Goal: Task Accomplishment & Management: Manage account settings

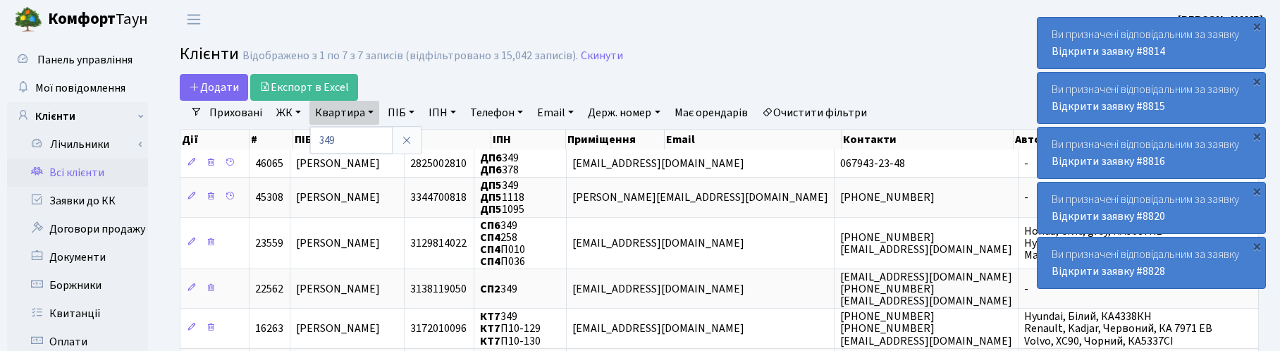
select select "25"
type input "9"
click at [315, 146] on input "465" at bounding box center [351, 140] width 82 height 27
type input "4-465"
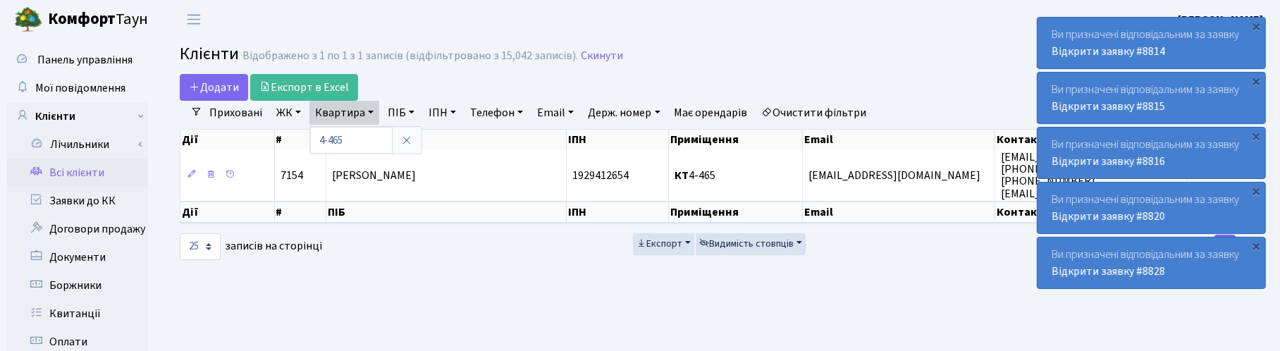
click at [915, 54] on h2 "Клієнти Відображено з 1 по 1 з 1 записів (відфільтровано з 15,042 записів). Ски…" at bounding box center [719, 56] width 1079 height 24
click at [918, 70] on main "Admin Клієнти Список Клієнти Відображено з 1 по 1 з 1 записів (відфільтровано з…" at bounding box center [719, 356] width 1121 height 634
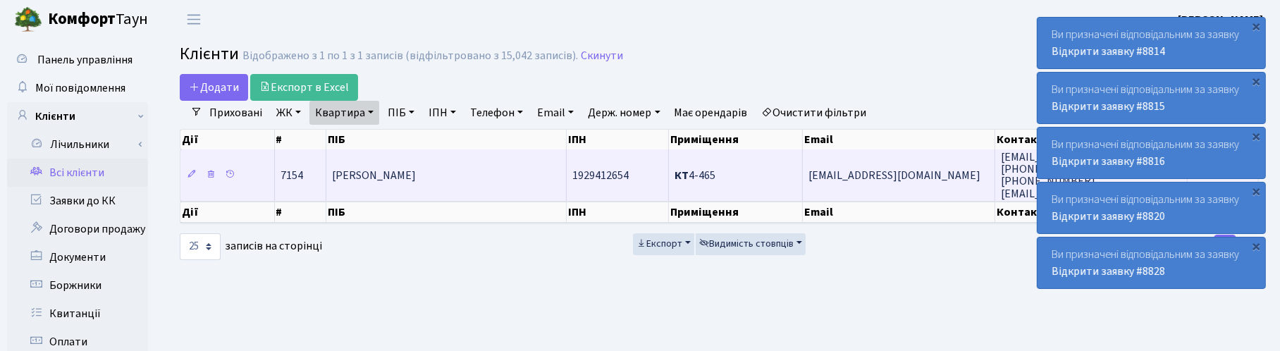
click at [416, 181] on span "Бобчинець Анатолій Іванович" at bounding box center [374, 176] width 84 height 16
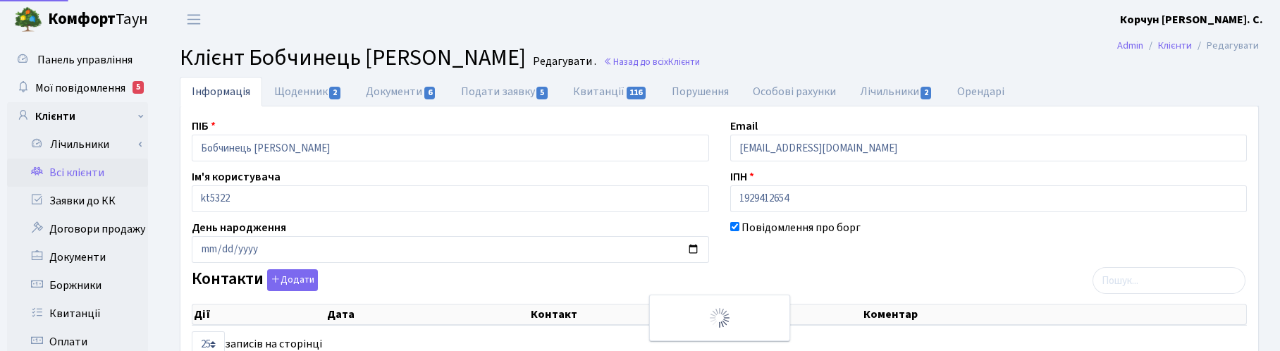
select select "25"
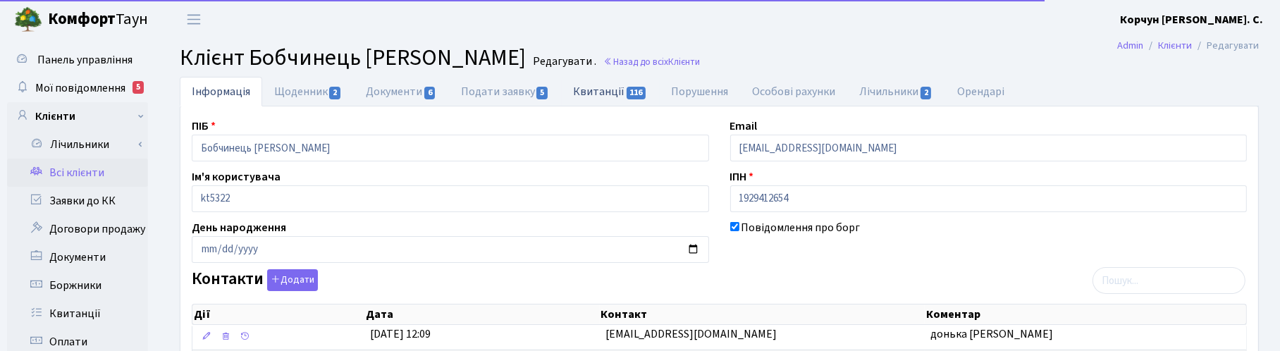
click at [587, 90] on link "Квитанції 116" at bounding box center [610, 91] width 98 height 29
select select "25"
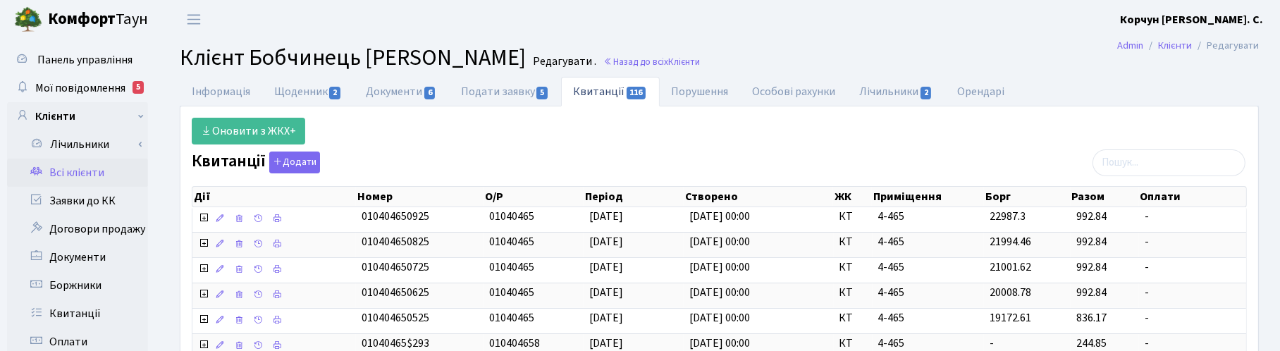
click at [777, 44] on h2 "Клієнт Бобчинець Анатолій Іванович Редагувати . Назад до всіх Клієнти" at bounding box center [719, 57] width 1079 height 27
click at [659, 61] on link "Назад до всіх Клієнти" at bounding box center [651, 61] width 97 height 13
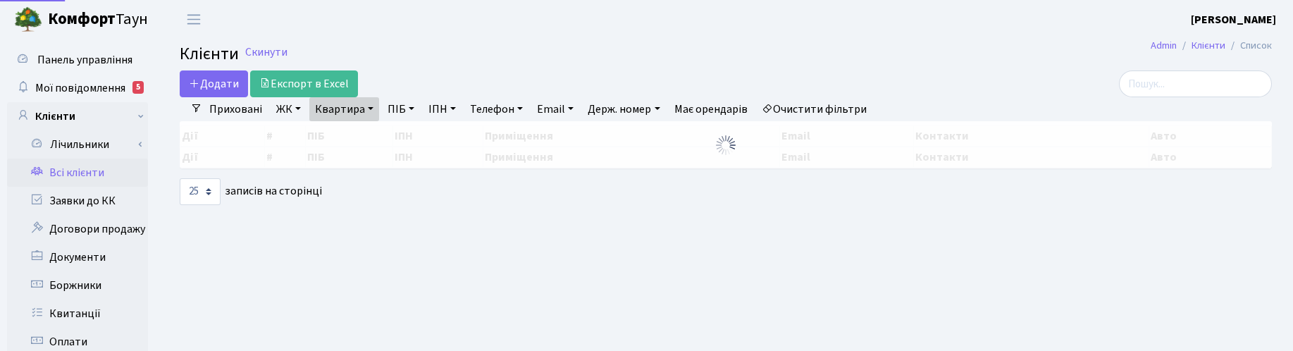
select select "25"
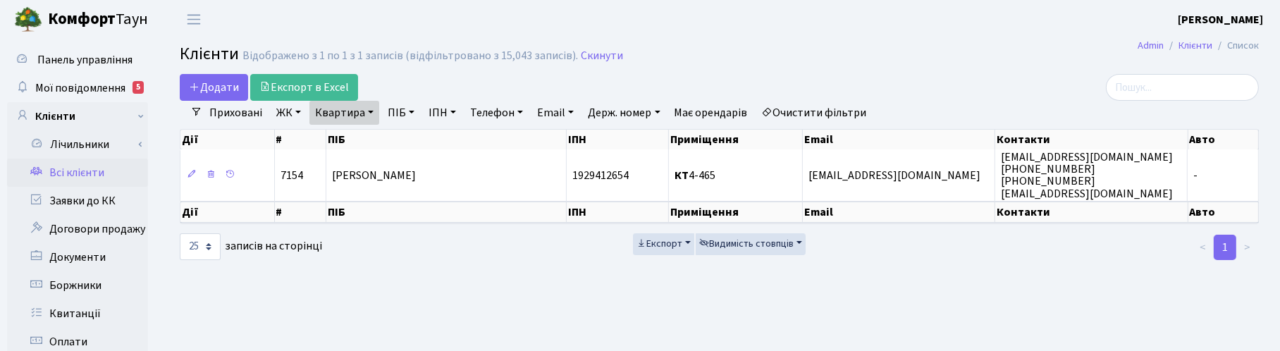
click at [370, 110] on link "Квартира" at bounding box center [344, 113] width 70 height 24
click at [347, 140] on input "4-465" at bounding box center [351, 140] width 82 height 27
type input "4"
type input "В-14"
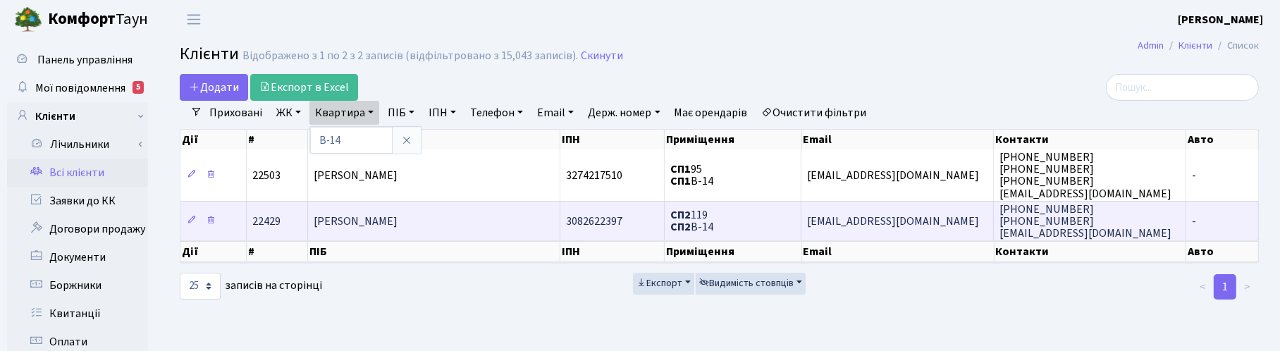
click at [398, 226] on span "Лобода Максим Миколайович" at bounding box center [356, 222] width 84 height 16
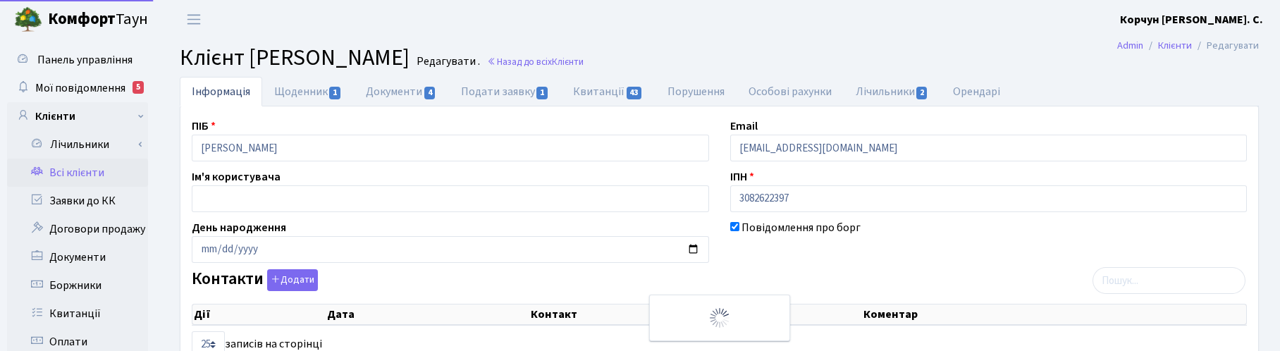
select select "25"
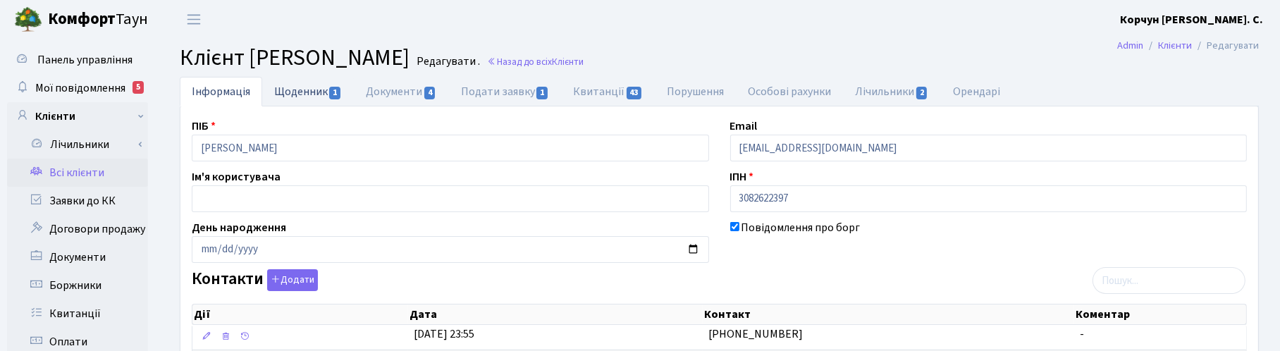
click at [303, 90] on link "Щоденник 1" at bounding box center [308, 91] width 92 height 29
select select "25"
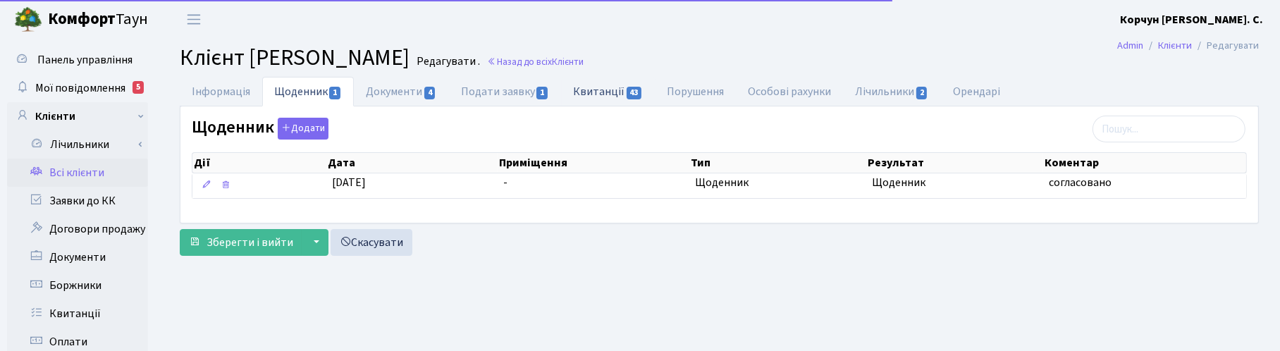
click at [618, 85] on link "Квитанції 43" at bounding box center [608, 91] width 94 height 29
select select "25"
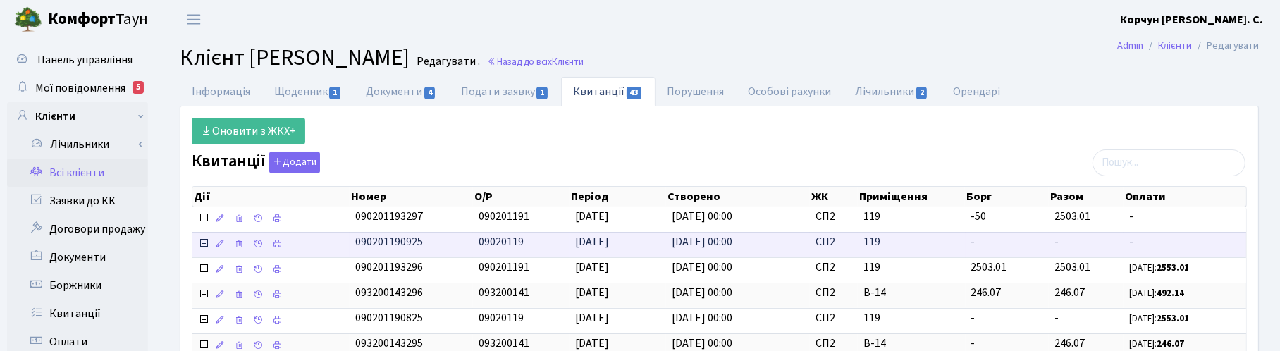
click at [202, 243] on icon at bounding box center [203, 243] width 11 height 11
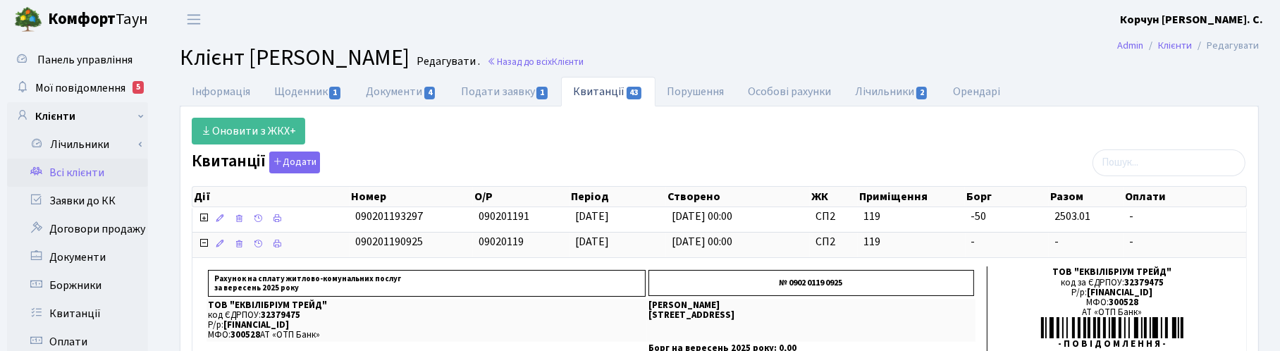
click at [760, 20] on header "[PERSON_NAME] [PERSON_NAME] Мій обліковий запис Вийти" at bounding box center [640, 19] width 1280 height 39
click at [828, 32] on header "[PERSON_NAME] [PERSON_NAME] Мій обліковий запис Вийти" at bounding box center [640, 19] width 1280 height 39
click at [748, 32] on header "[PERSON_NAME] [PERSON_NAME] Мій обліковий запис Вийти" at bounding box center [640, 19] width 1280 height 39
click at [584, 60] on link "Назад до всіх Клієнти" at bounding box center [535, 61] width 97 height 13
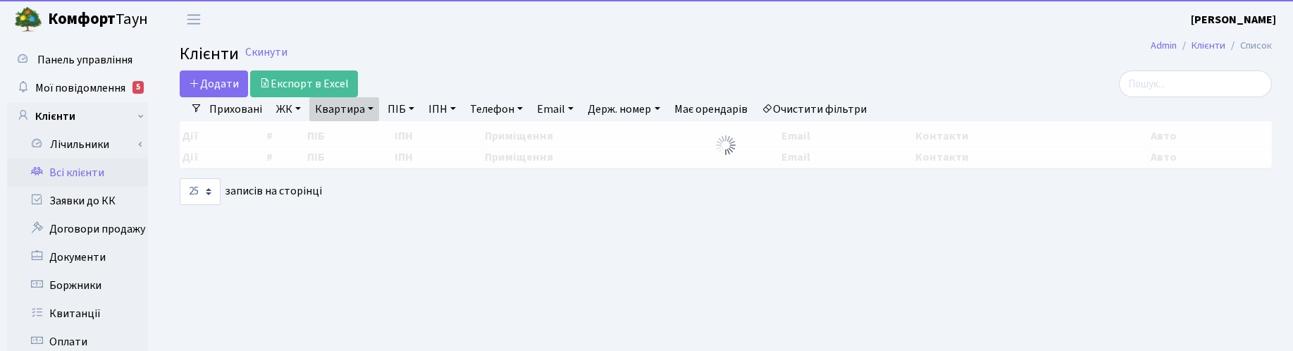
select select "25"
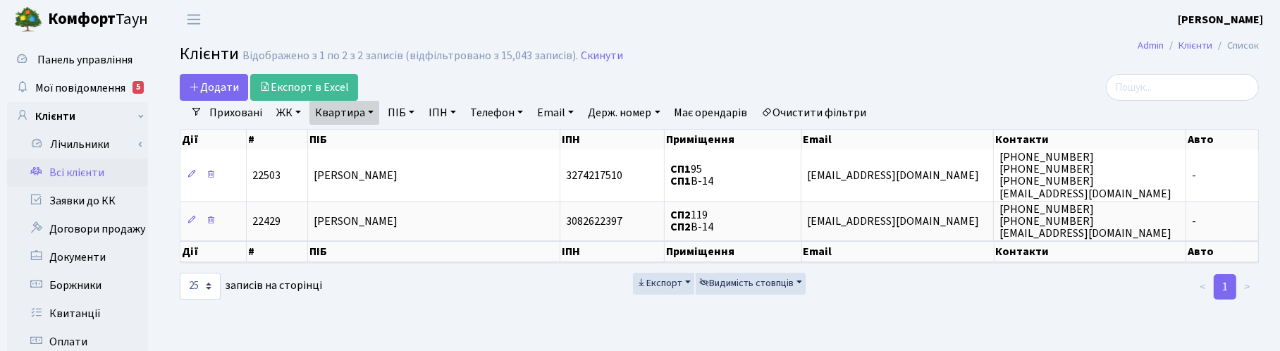
drag, startPoint x: 367, startPoint y: 111, endPoint x: 368, endPoint y: 127, distance: 16.2
click at [367, 111] on link "Квартира" at bounding box center [344, 113] width 70 height 24
drag, startPoint x: 354, startPoint y: 139, endPoint x: 315, endPoint y: 135, distance: 38.9
click at [315, 135] on input "В-14" at bounding box center [351, 140] width 82 height 27
type input "П9-22"
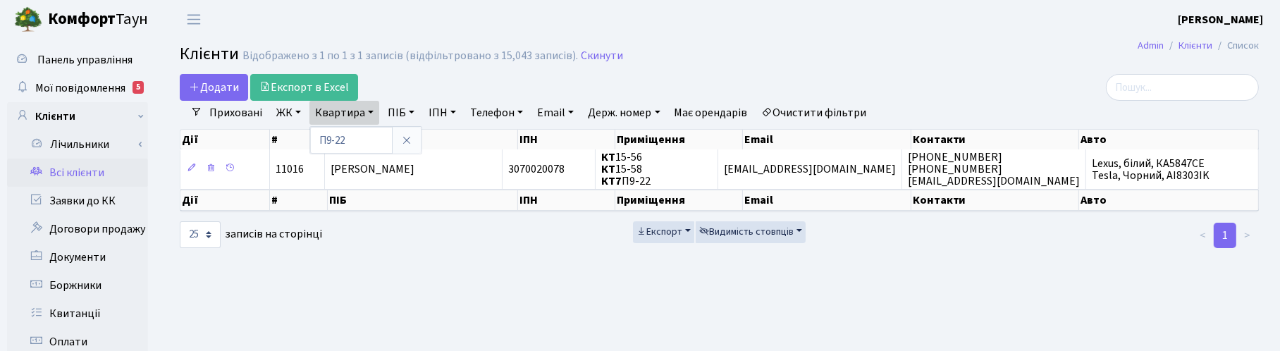
click at [780, 29] on header "Комфорт Таун Корчун І. С. Мій обліковий запис Вийти" at bounding box center [640, 19] width 1280 height 39
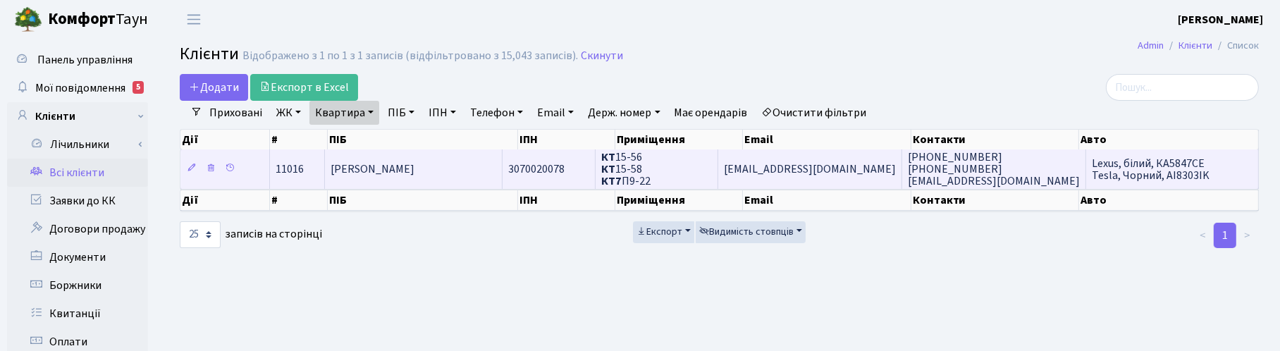
click at [400, 167] on span "Соколов Артем Іванович" at bounding box center [373, 169] width 84 height 16
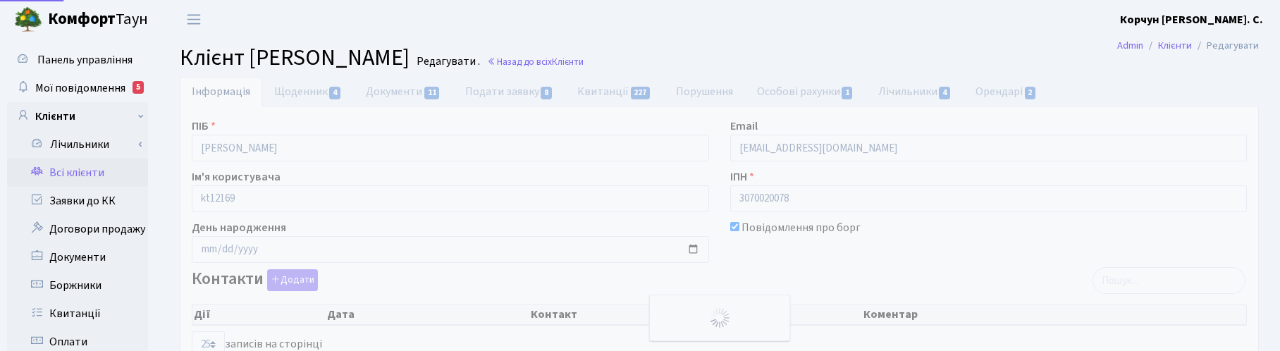
select select "25"
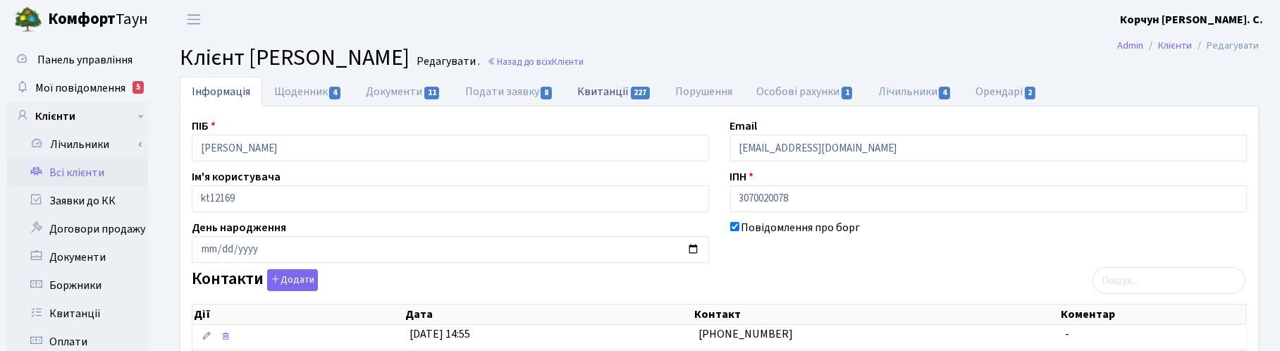
click at [617, 89] on link "Квитанції 227" at bounding box center [614, 91] width 98 height 29
select select "25"
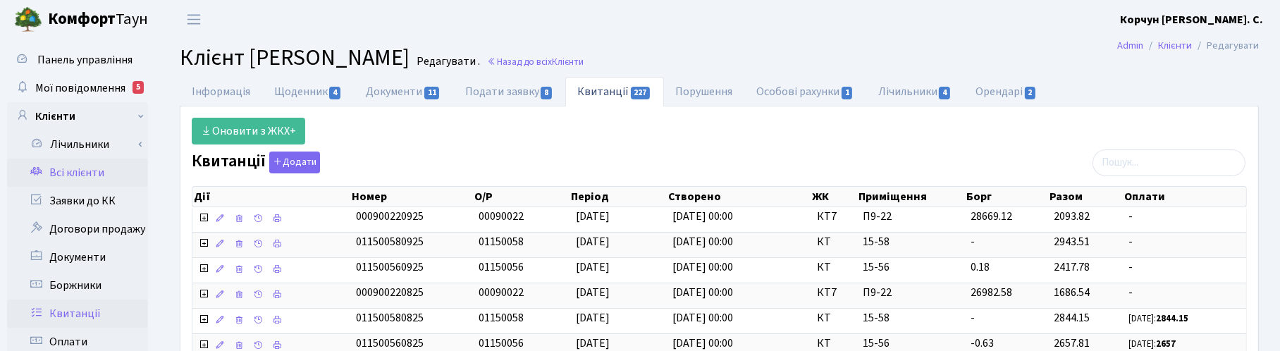
click at [72, 300] on link "Квитанції" at bounding box center [77, 314] width 141 height 28
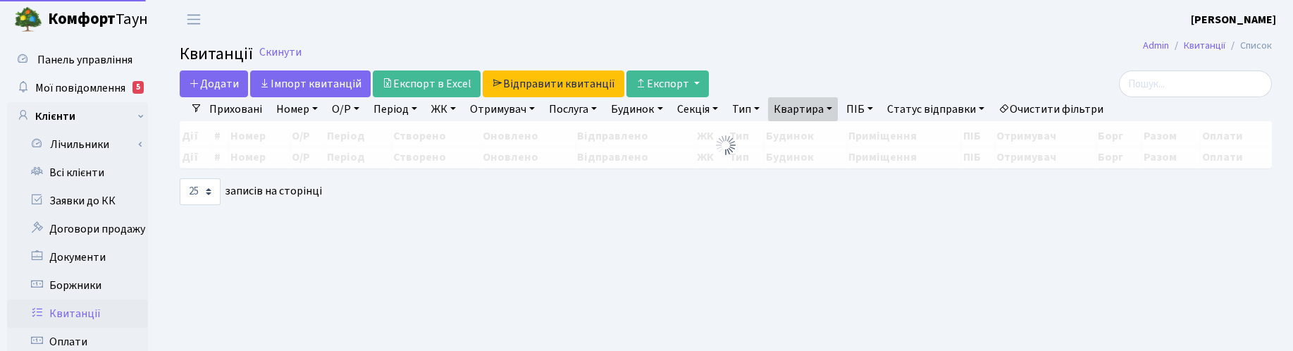
select select "25"
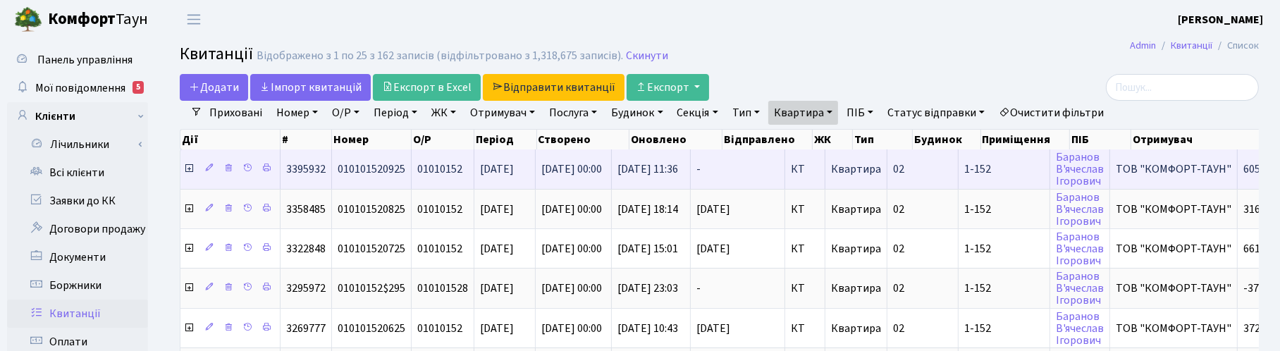
click at [190, 168] on icon at bounding box center [188, 168] width 11 height 11
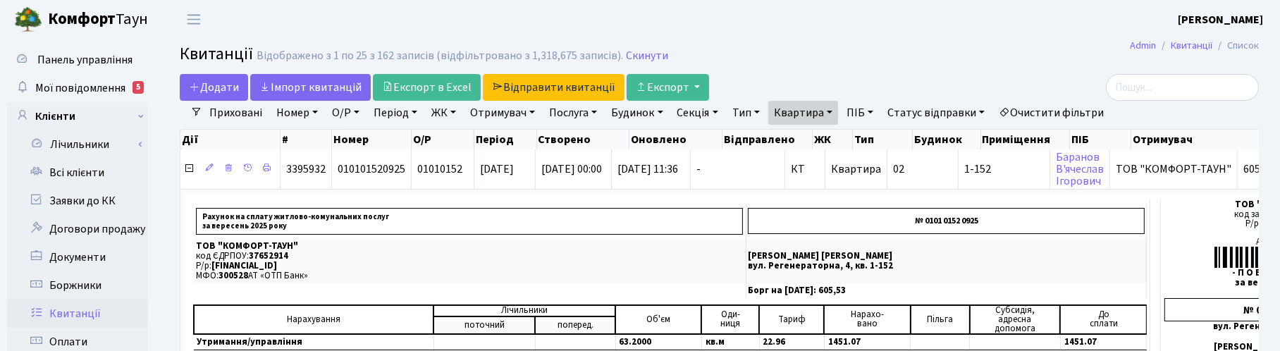
click at [830, 113] on link "Квартира" at bounding box center [803, 113] width 70 height 24
click at [811, 136] on input "1-152" at bounding box center [810, 140] width 82 height 27
drag, startPoint x: 811, startPoint y: 136, endPoint x: 775, endPoint y: 132, distance: 35.5
click at [776, 132] on div "1-152" at bounding box center [824, 140] width 113 height 28
drag, startPoint x: 825, startPoint y: 113, endPoint x: 832, endPoint y: 117, distance: 8.5
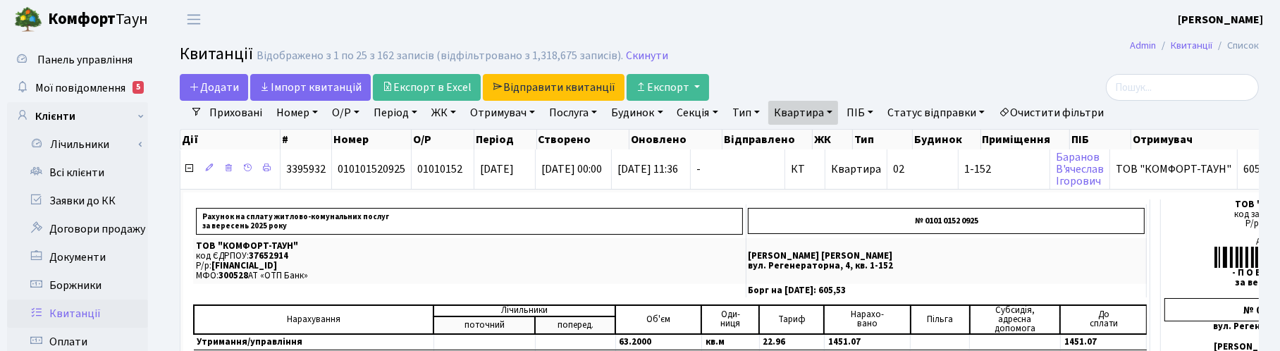
click at [825, 113] on link "Квартира" at bounding box center [803, 113] width 70 height 24
type input "2-502"
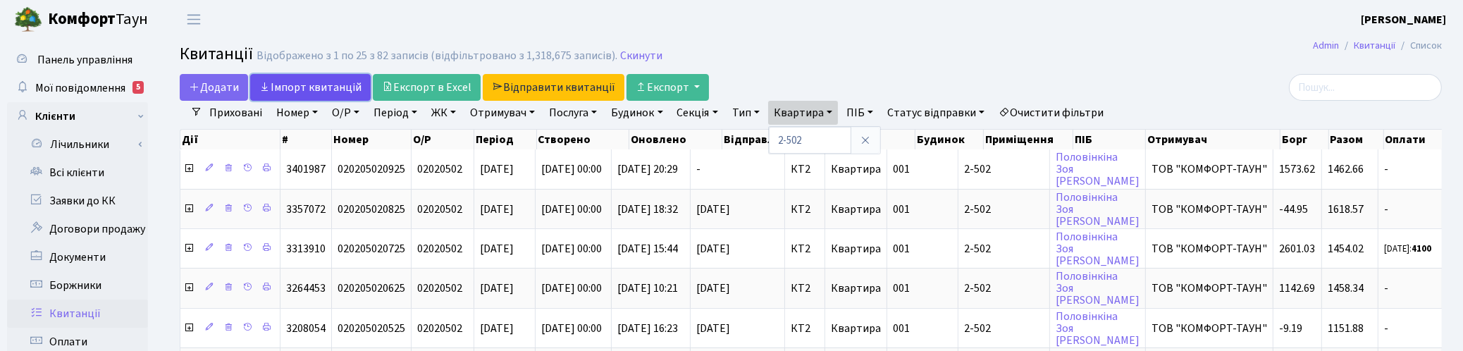
click at [317, 83] on link "Iмпорт квитанцій" at bounding box center [310, 87] width 121 height 27
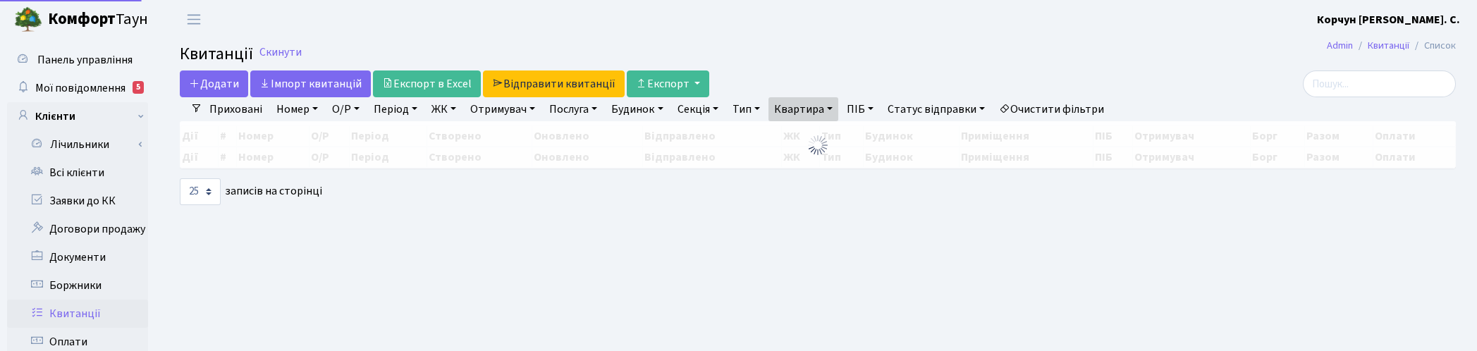
select select "25"
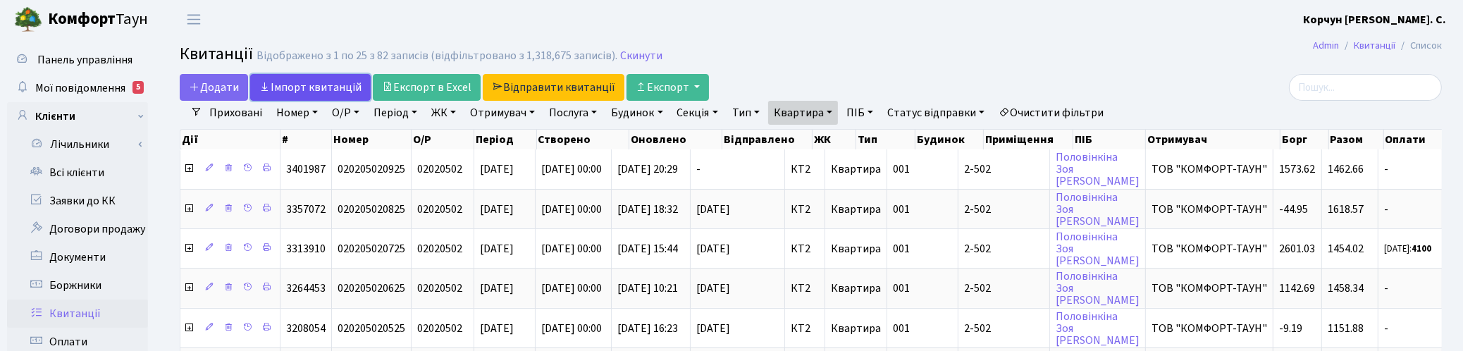
click at [321, 82] on link "Iмпорт квитанцій" at bounding box center [310, 87] width 121 height 27
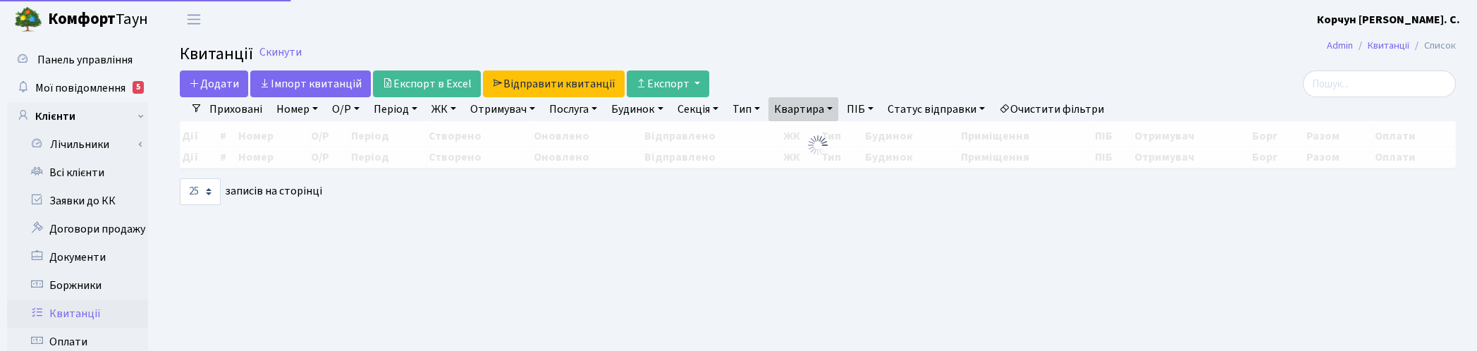
select select "25"
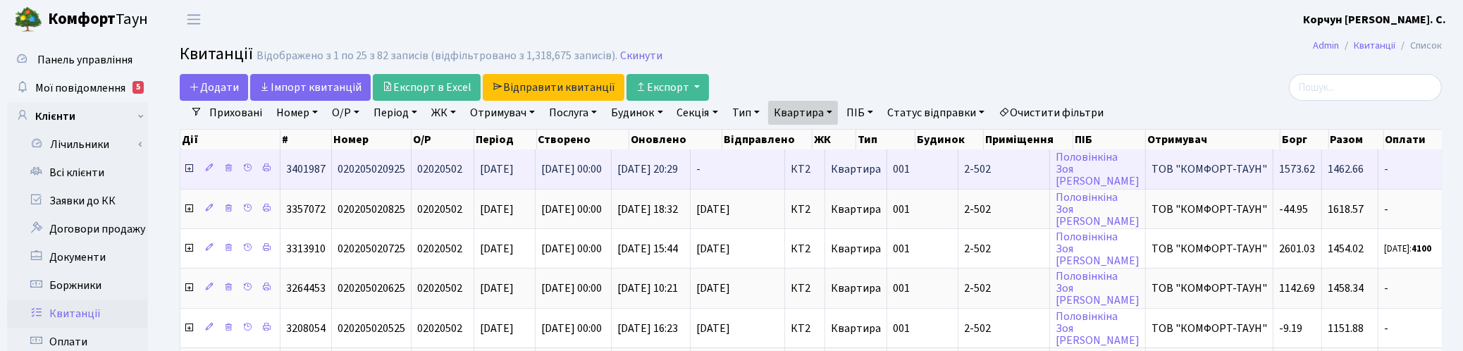
click at [188, 167] on icon at bounding box center [188, 168] width 11 height 11
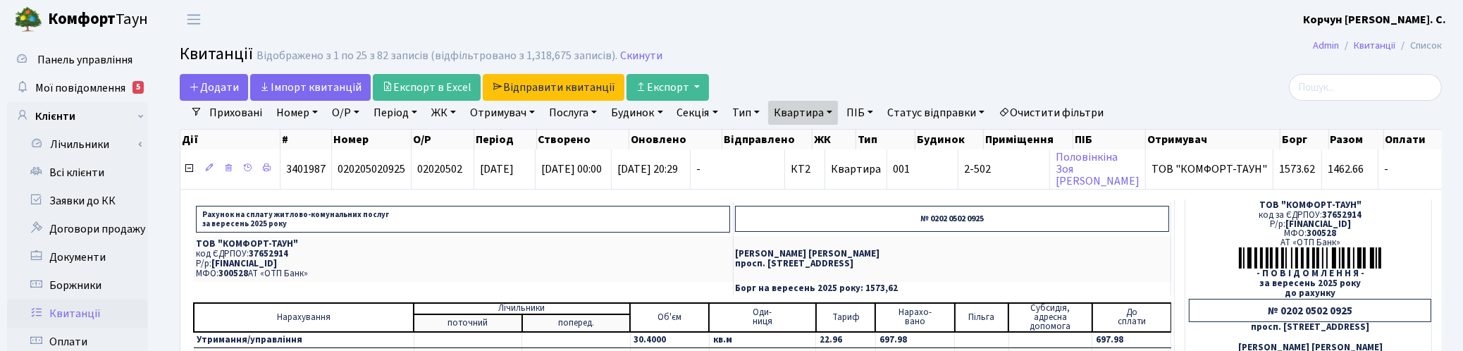
click at [1389, 271] on div "- П О В І Д О М Л Е Н Н Я -" at bounding box center [1310, 273] width 242 height 9
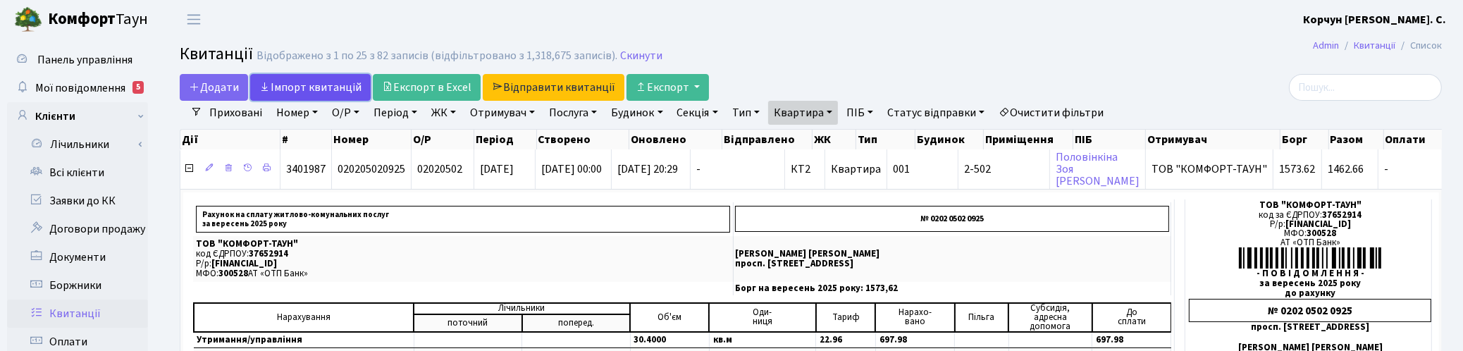
click at [289, 85] on link "Iмпорт квитанцій" at bounding box center [310, 87] width 121 height 27
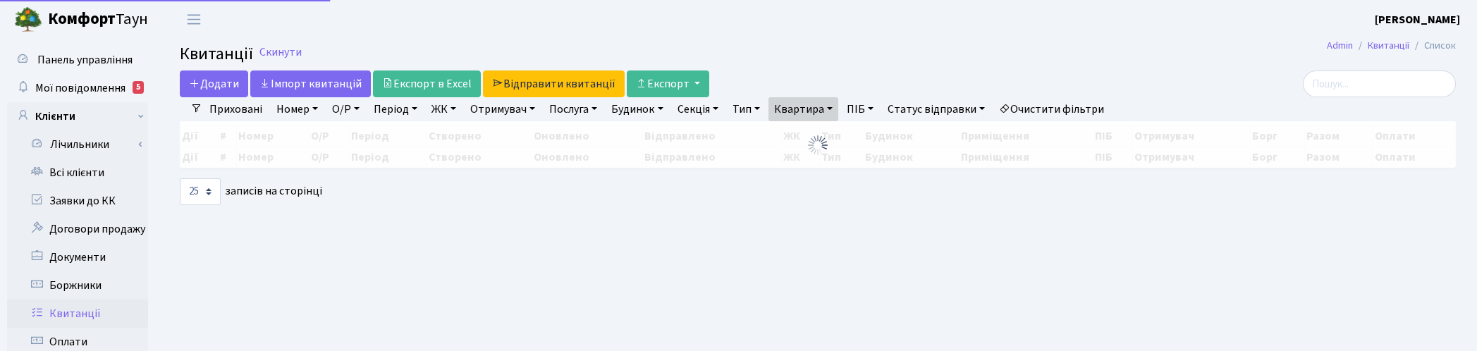
select select "25"
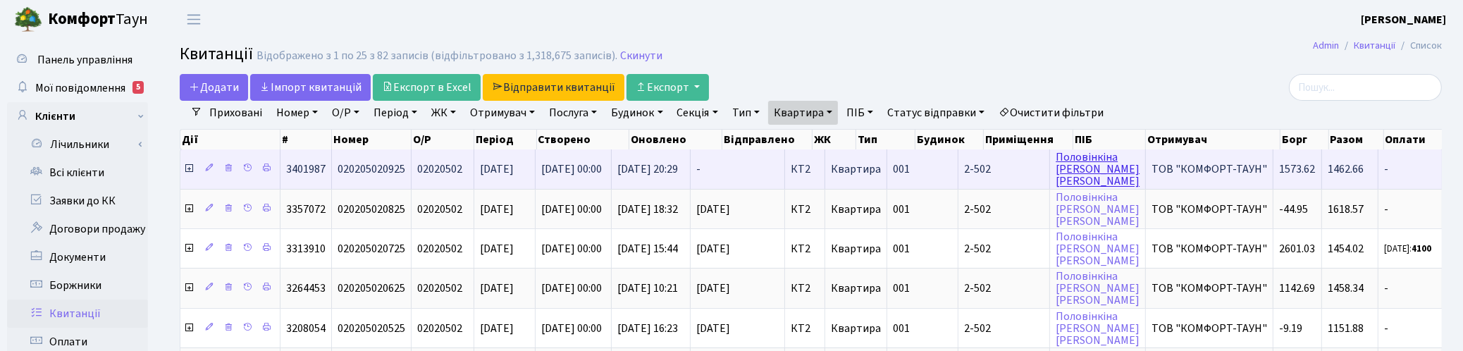
click at [1090, 164] on link "[PERSON_NAME]" at bounding box center [1098, 168] width 84 height 39
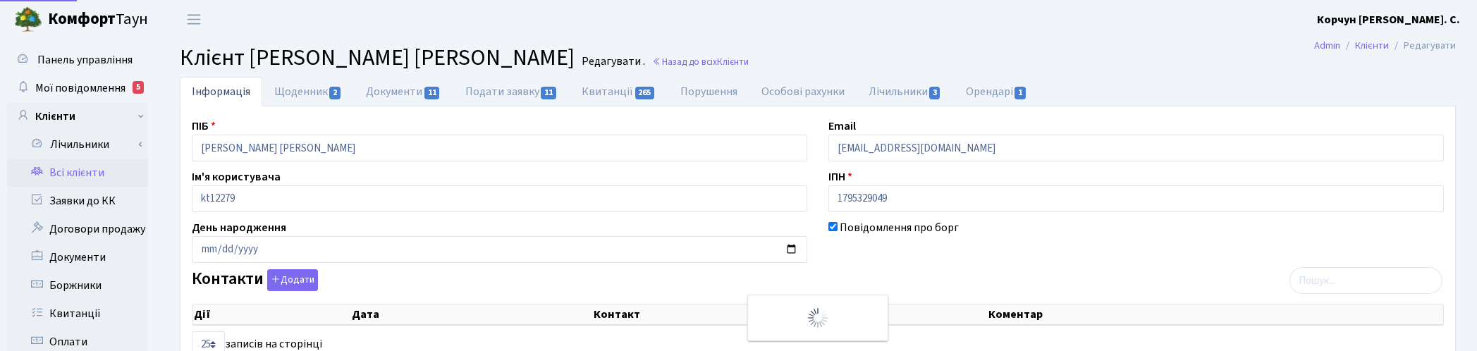
select select "25"
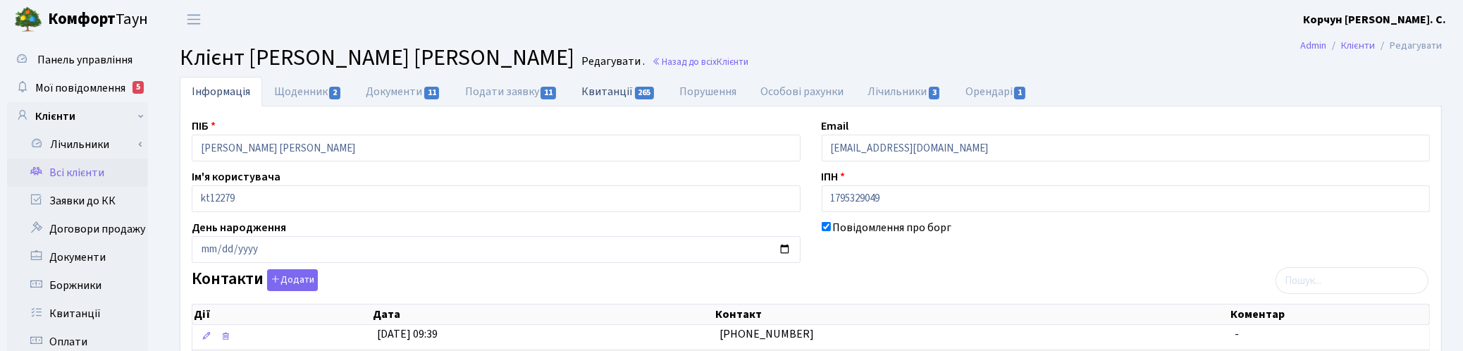
click at [592, 93] on link "Квитанції 265" at bounding box center [619, 91] width 98 height 29
select select "25"
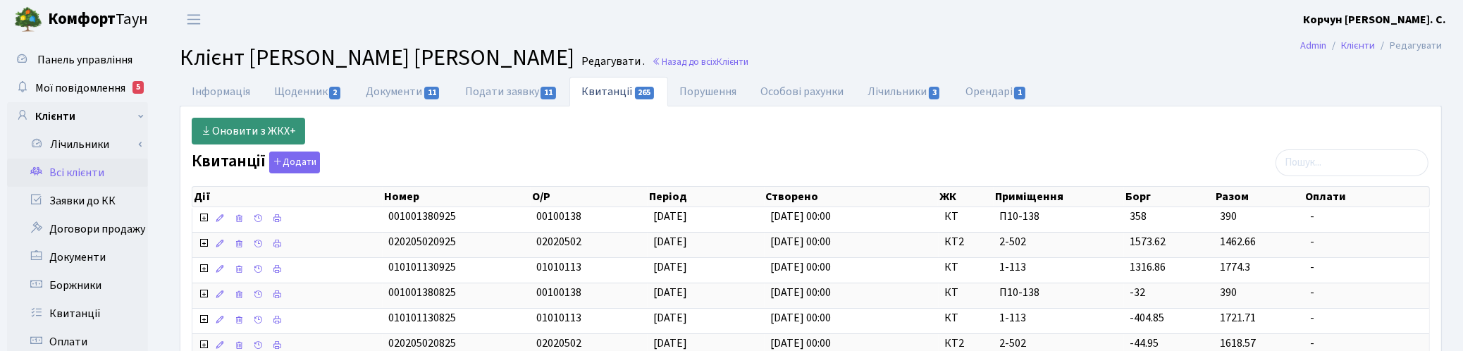
click at [237, 133] on link "Оновити з ЖКХ+" at bounding box center [248, 131] width 113 height 27
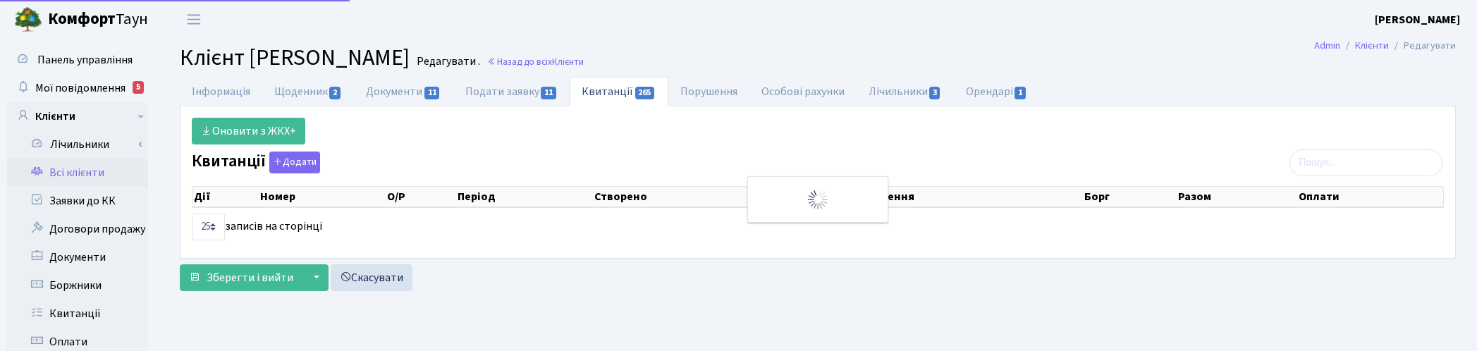
select select "25"
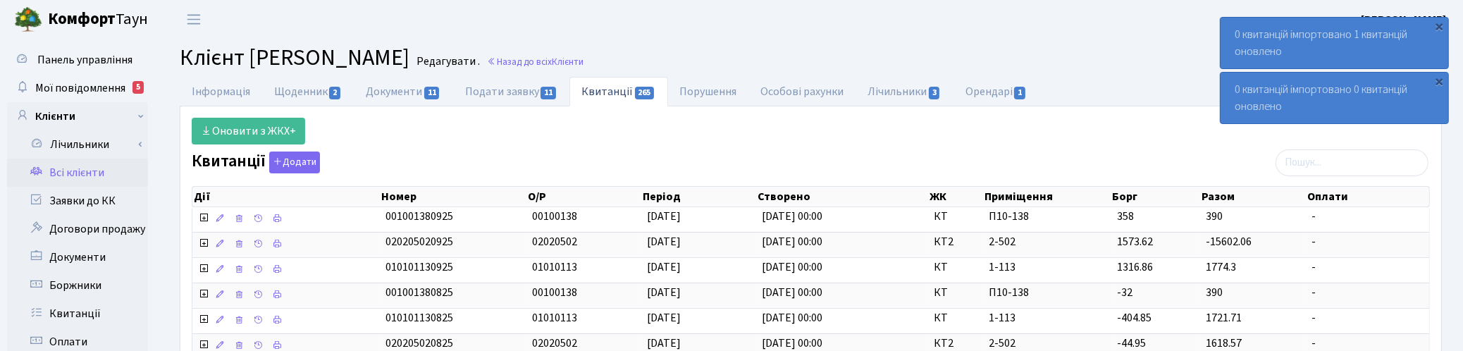
click at [204, 245] on icon at bounding box center [203, 243] width 11 height 11
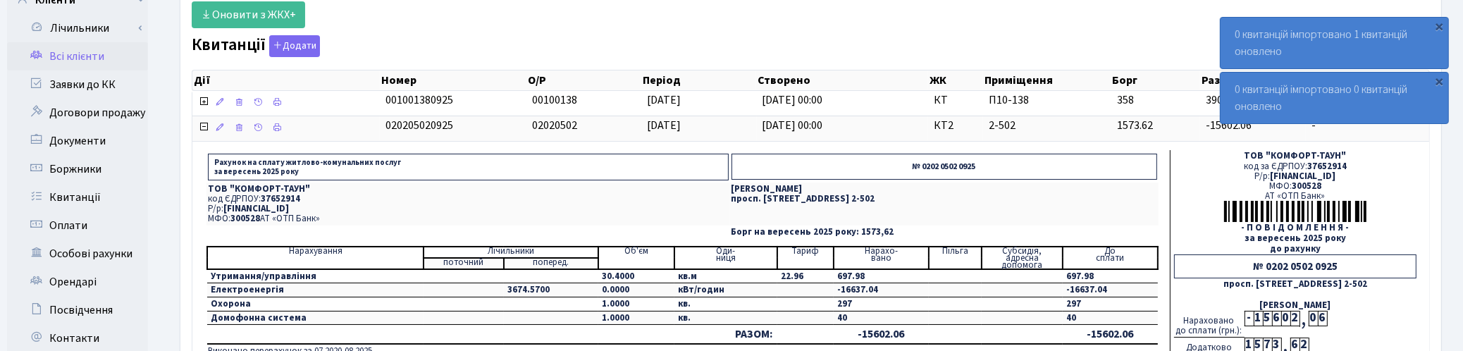
scroll to position [176, 0]
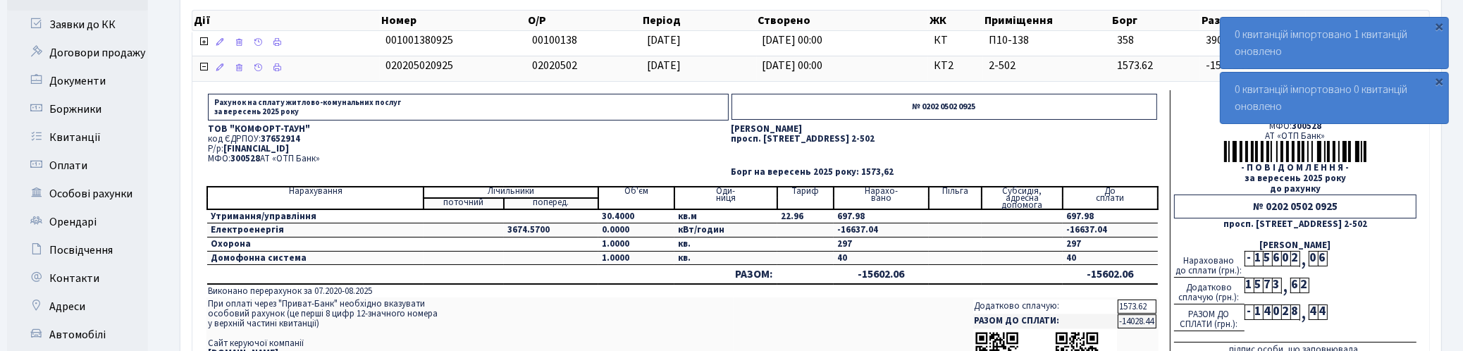
click at [1028, 149] on td "Половінкіна Зоя Василівна просп. Соборності, 17, кв. 2-502" at bounding box center [944, 144] width 429 height 43
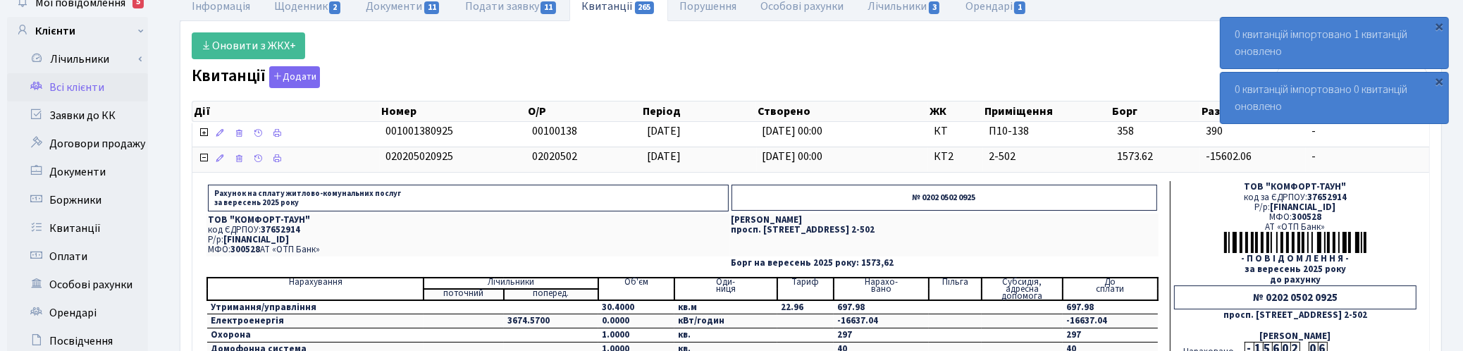
scroll to position [0, 0]
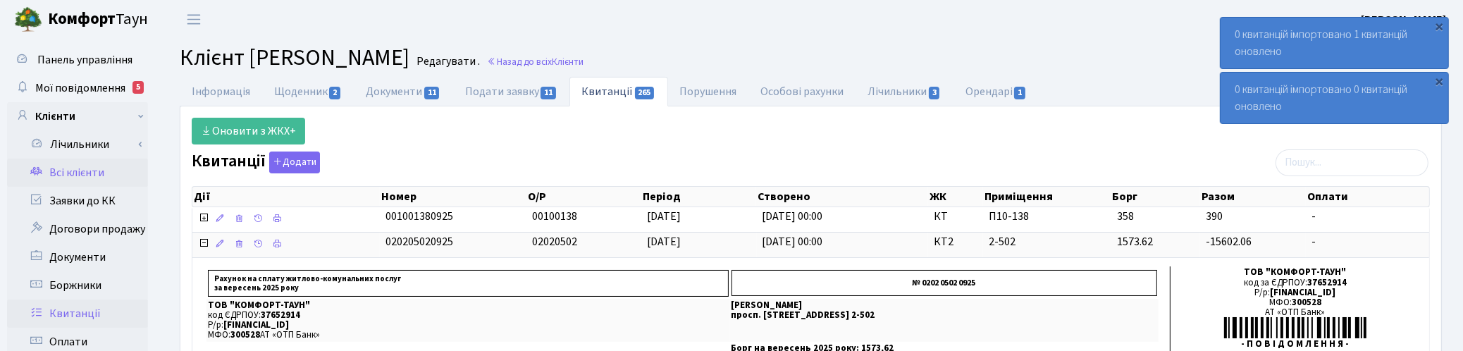
click at [81, 307] on link "Квитанції" at bounding box center [77, 314] width 141 height 28
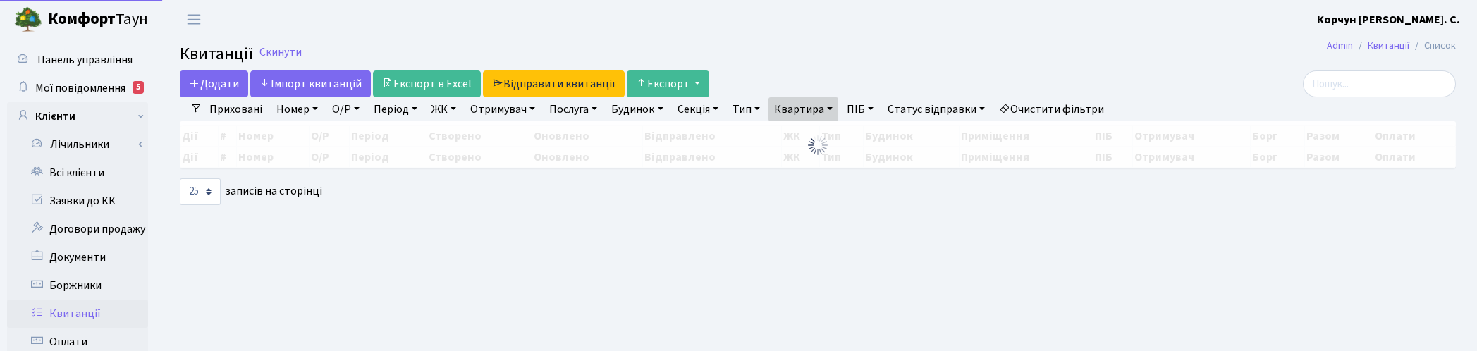
select select "25"
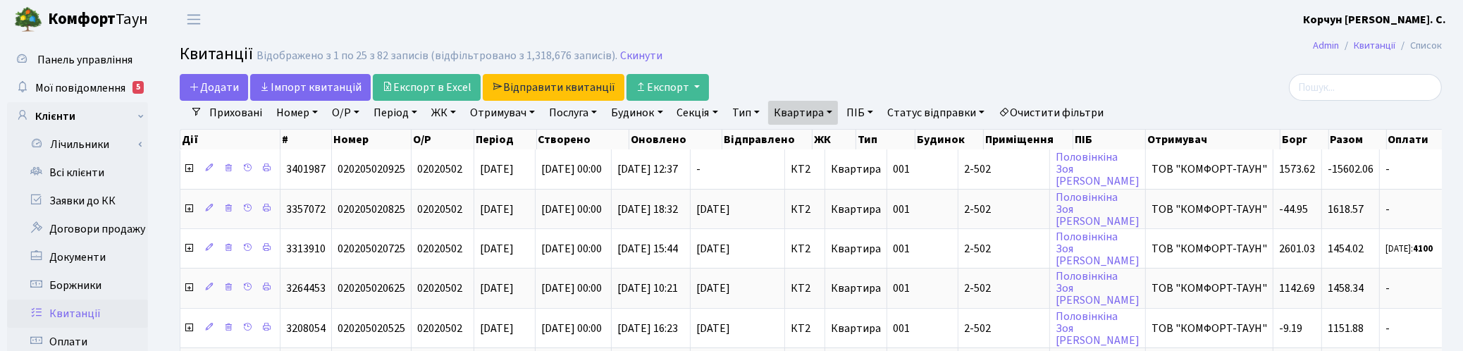
click at [838, 111] on link "Квартира" at bounding box center [803, 113] width 70 height 24
click at [825, 135] on input "2-502" at bounding box center [810, 140] width 82 height 27
type input "2"
type input "6"
click at [438, 108] on link "ЖК" at bounding box center [444, 113] width 36 height 24
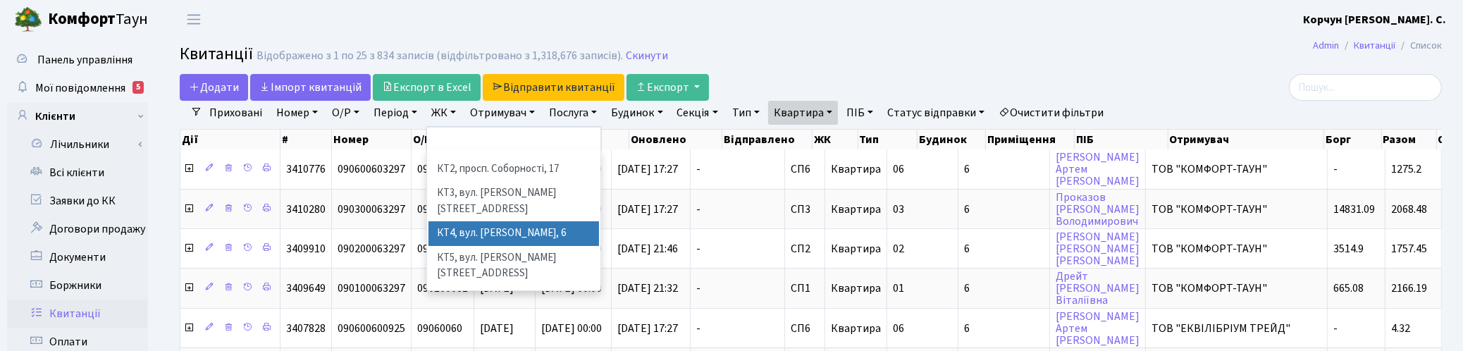
scroll to position [88, 0]
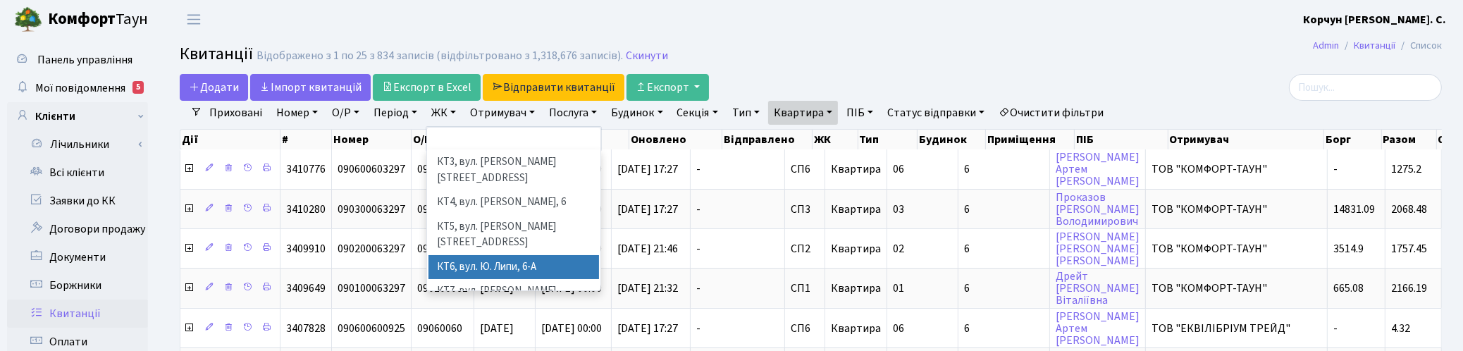
click at [477, 255] on li "КТ6, вул. Ю. Липи, 6-А" at bounding box center [514, 267] width 171 height 25
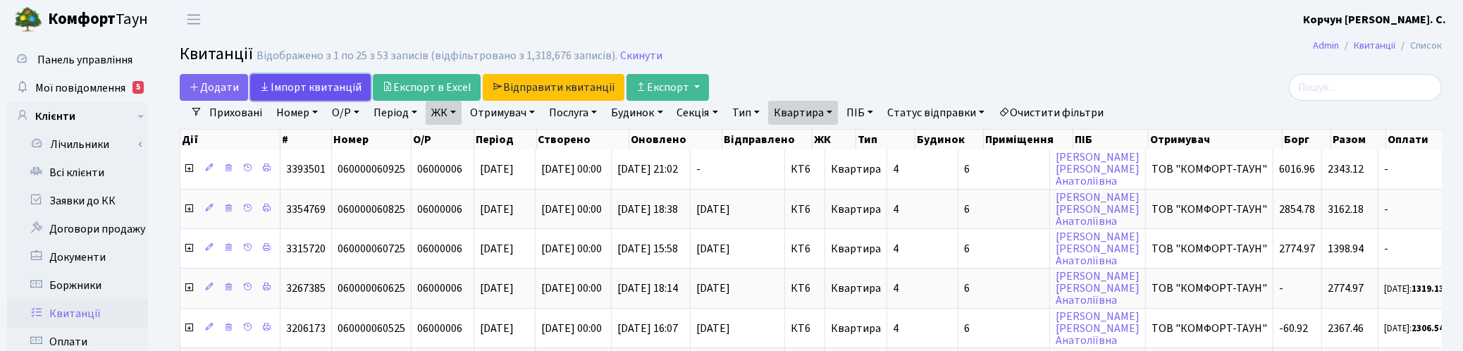
click at [325, 89] on link "Iмпорт квитанцій" at bounding box center [310, 87] width 121 height 27
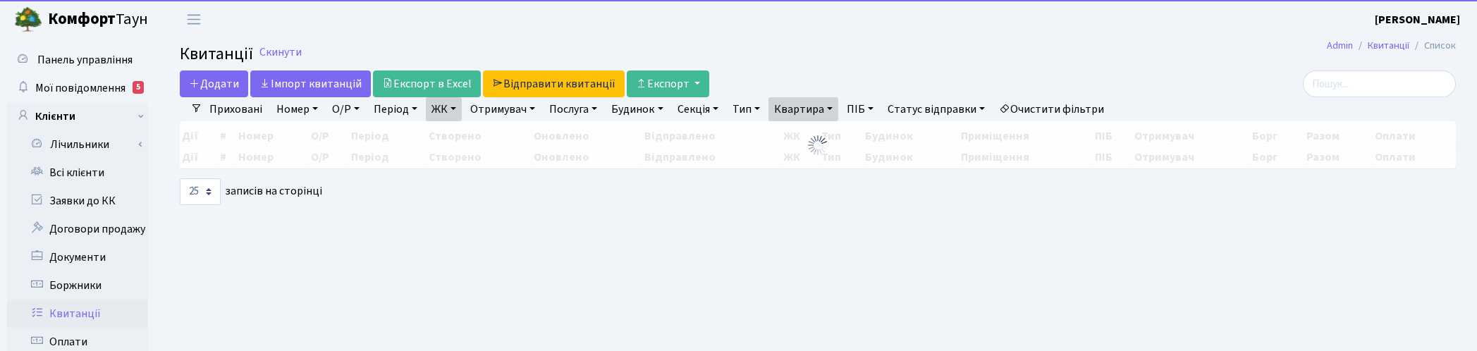
select select "25"
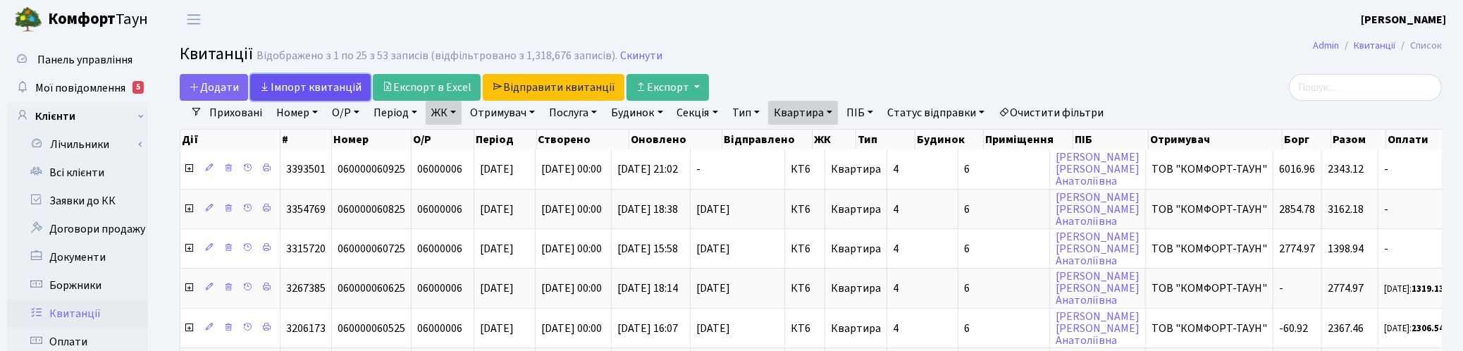
click at [290, 92] on link "Iмпорт квитанцій" at bounding box center [310, 87] width 121 height 27
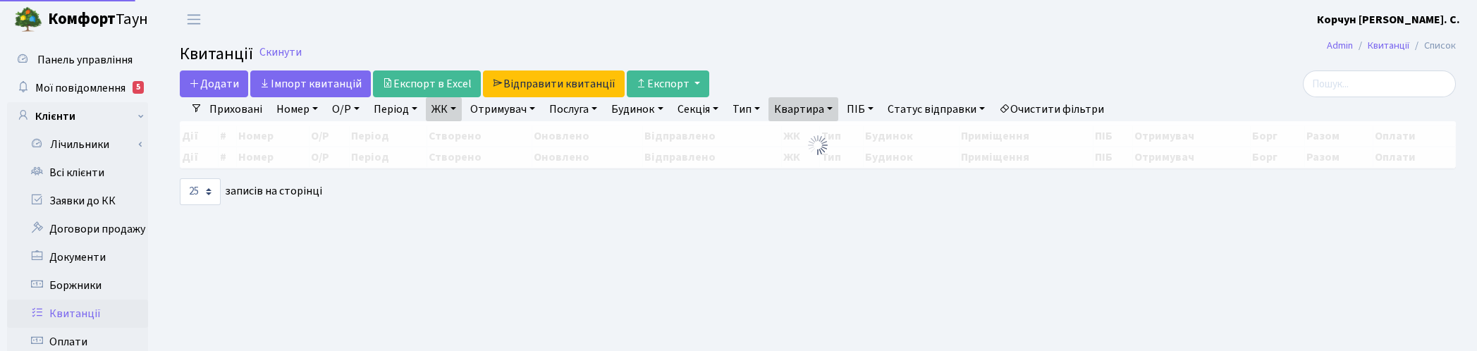
select select "25"
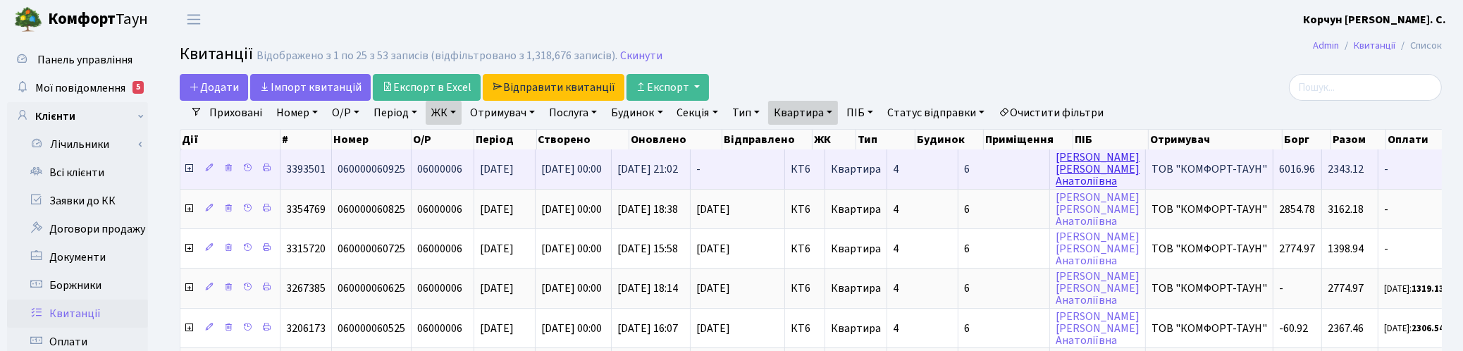
click at [1089, 180] on link "[PERSON_NAME] [PERSON_NAME]" at bounding box center [1098, 168] width 84 height 39
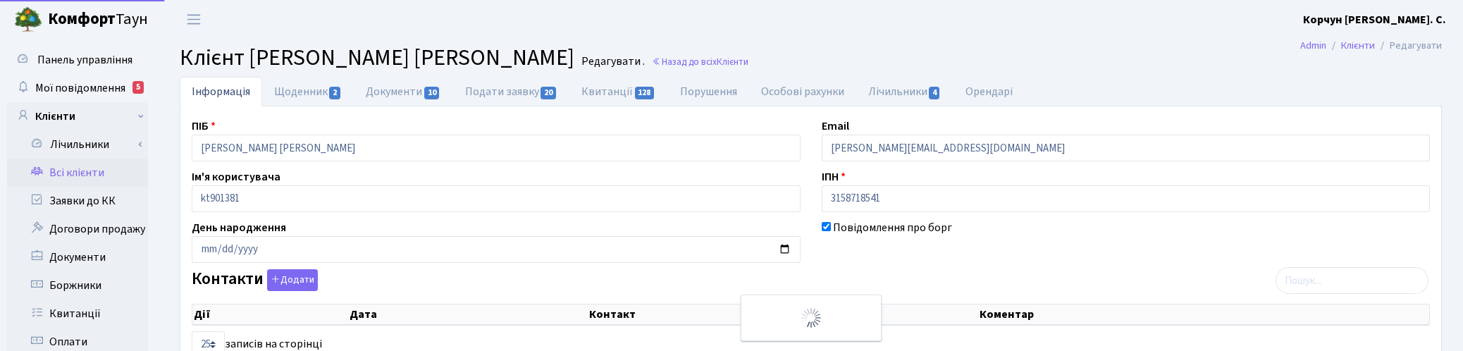
select select "25"
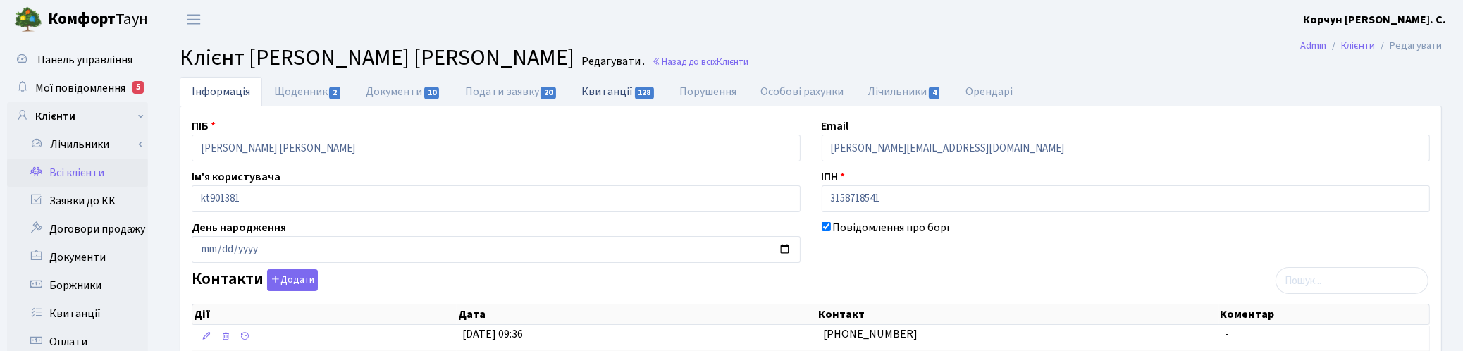
click at [612, 89] on link "Квитанції 128" at bounding box center [619, 91] width 98 height 29
select select "25"
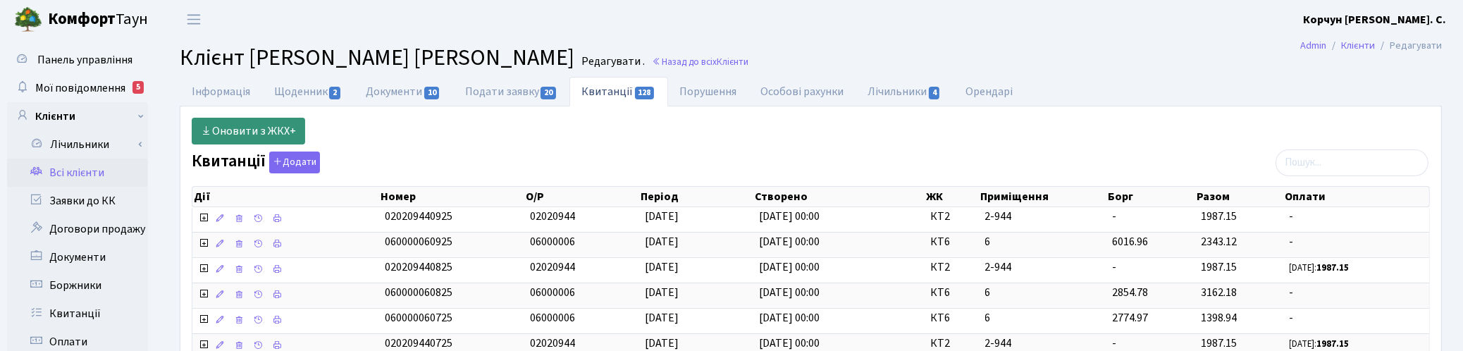
click at [245, 132] on link "Оновити з ЖКХ+" at bounding box center [248, 131] width 113 height 27
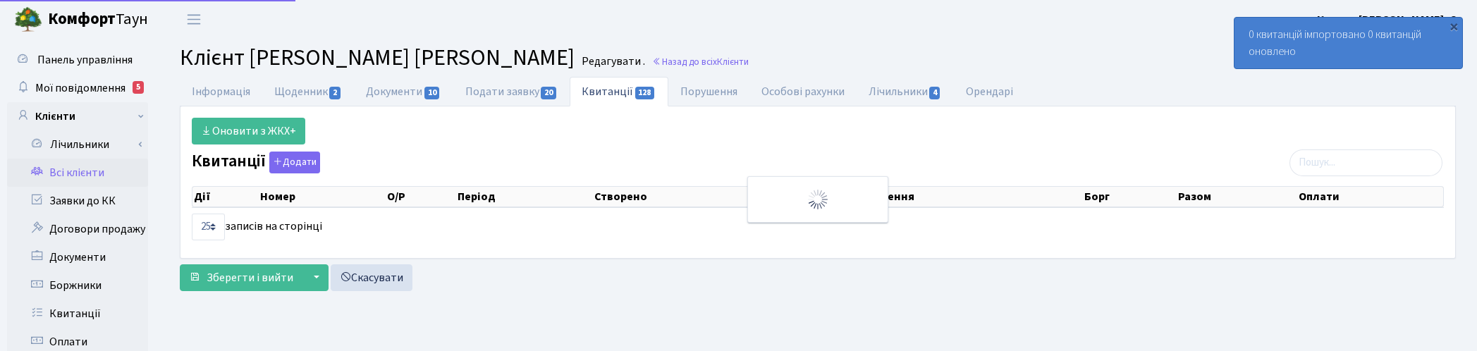
select select "25"
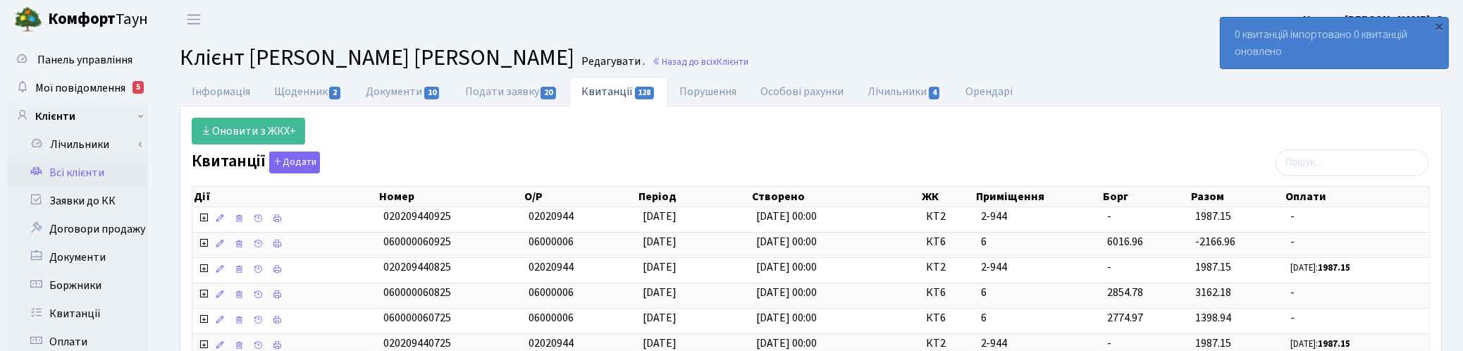
click at [1052, 46] on h2 "Клієнт [PERSON_NAME] [PERSON_NAME] . Назад до всіх Клієнти" at bounding box center [811, 57] width 1262 height 27
click at [203, 245] on icon at bounding box center [203, 243] width 11 height 11
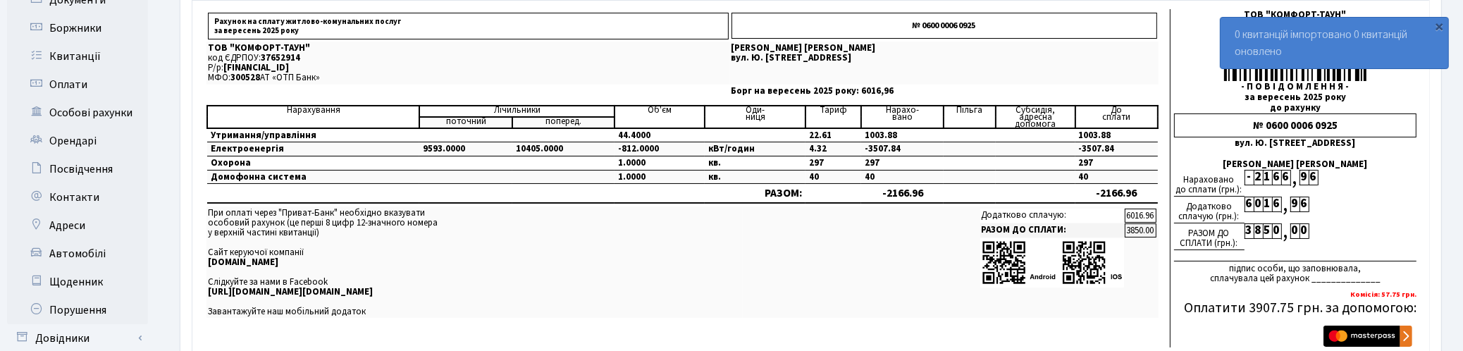
scroll to position [264, 0]
